Goal: Task Accomplishment & Management: Use online tool/utility

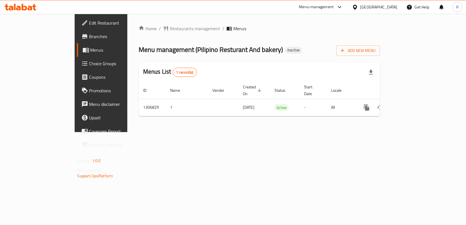
drag, startPoint x: 0, startPoint y: 0, endPoint x: 240, endPoint y: 143, distance: 279.9
click at [240, 132] on div "Home / Restaurants management / Menus Menu management ( Pilipino Resturant And …" at bounding box center [259, 73] width 264 height 118
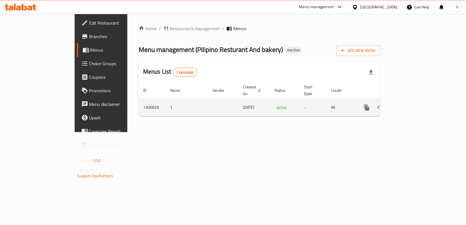
click at [410, 105] on icon "enhanced table" at bounding box center [407, 107] width 5 height 5
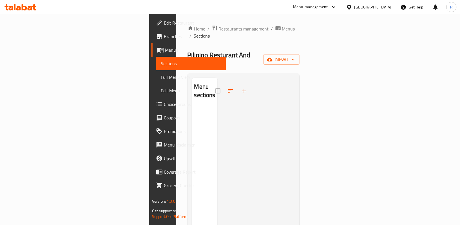
click at [282, 30] on span "Menus" at bounding box center [288, 28] width 13 height 7
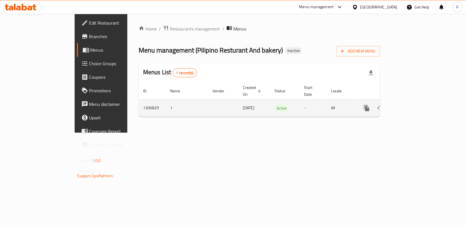
click at [411, 105] on icon "enhanced table" at bounding box center [407, 108] width 7 height 7
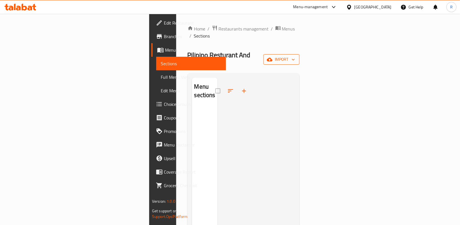
click at [295, 56] on span "import" at bounding box center [281, 59] width 27 height 7
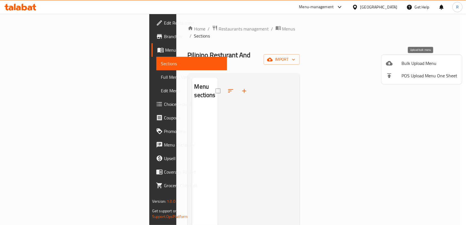
click at [416, 60] on span "Bulk Upload Menu" at bounding box center [430, 63] width 56 height 7
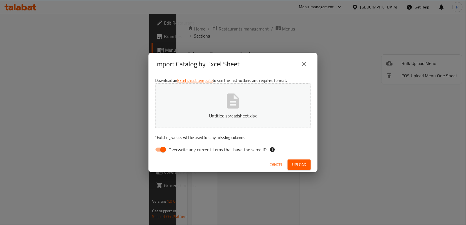
click at [161, 150] on input "Overwrite any current items that have the same ID." at bounding box center [163, 149] width 32 height 11
checkbox input "false"
click at [308, 166] on button "Upload" at bounding box center [299, 164] width 23 height 10
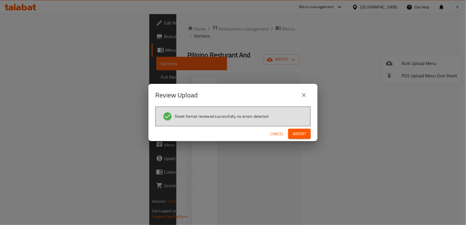
click at [303, 133] on span "Import" at bounding box center [300, 133] width 14 height 7
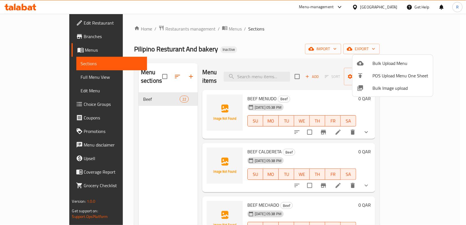
click at [177, 130] on div at bounding box center [233, 112] width 466 height 225
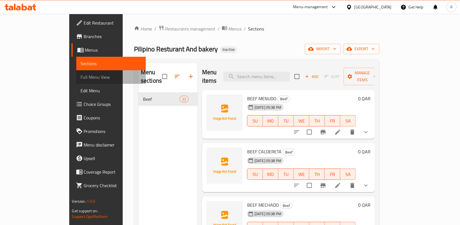
click at [81, 76] on span "Full Menu View" at bounding box center [111, 77] width 61 height 7
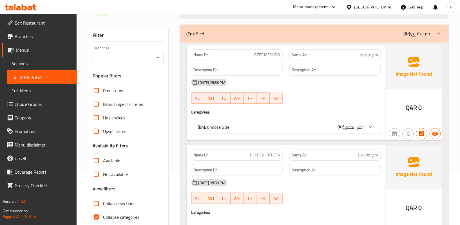
scroll to position [75, 0]
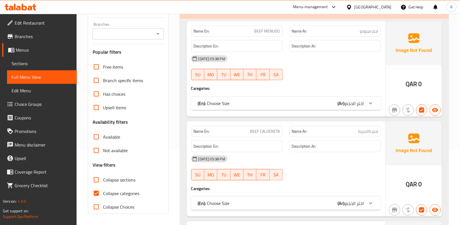
click at [99, 194] on input "Collapse categories" at bounding box center [97, 193] width 14 height 14
checkbox input "false"
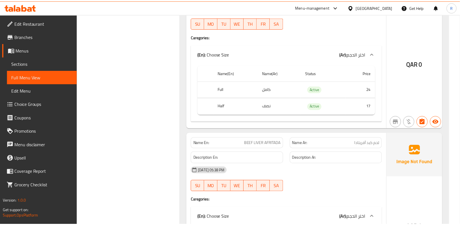
scroll to position [3126, 0]
